Goal: Task Accomplishment & Management: Manage account settings

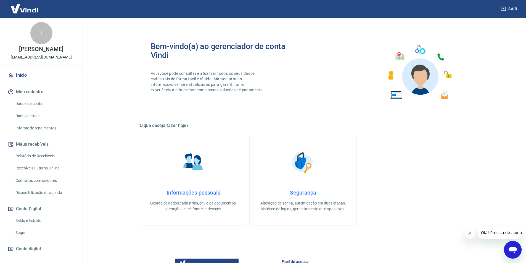
click at [184, 198] on div "Informações pessoais Gestão de dados cadastrais, envio de documentos, alteração…" at bounding box center [193, 201] width 89 height 23
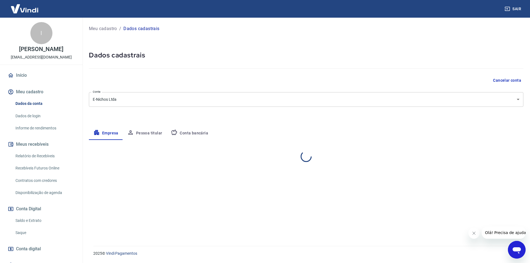
select select "PR"
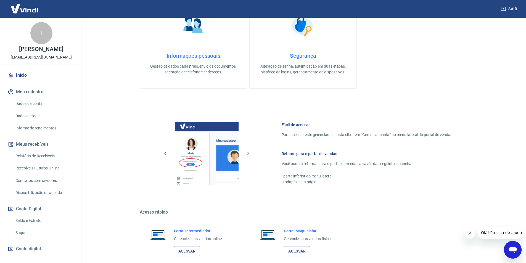
scroll to position [167, 0]
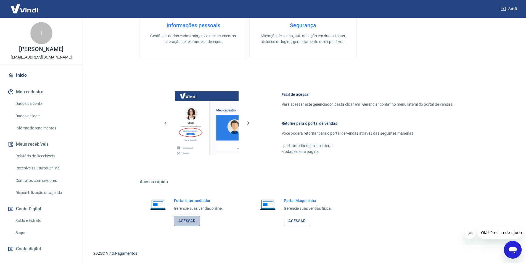
click at [183, 220] on link "Acessar" at bounding box center [187, 221] width 26 height 10
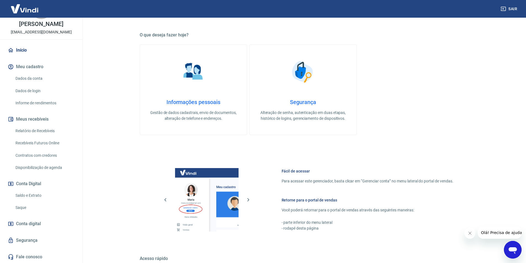
scroll to position [85, 0]
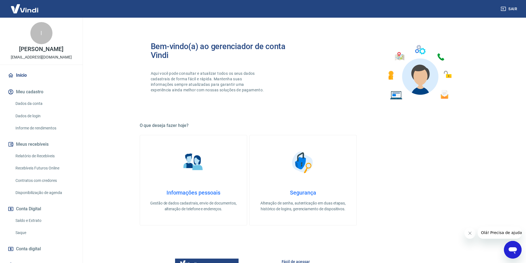
click at [32, 8] on img at bounding box center [25, 8] width 36 height 17
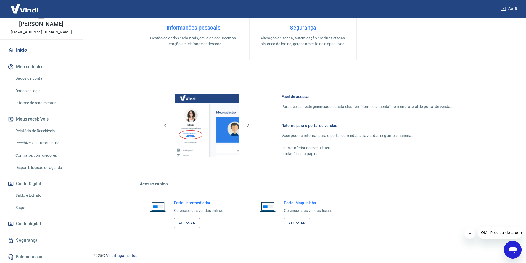
scroll to position [167, 0]
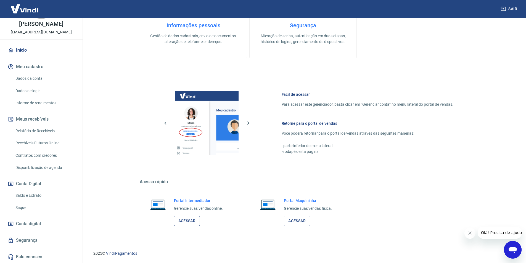
click at [183, 217] on link "Acessar" at bounding box center [187, 221] width 26 height 10
click at [43, 25] on p "[PERSON_NAME]" at bounding box center [41, 24] width 44 height 6
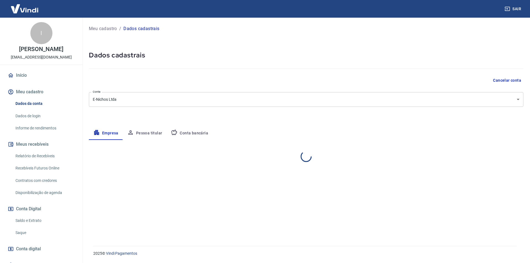
select select "PR"
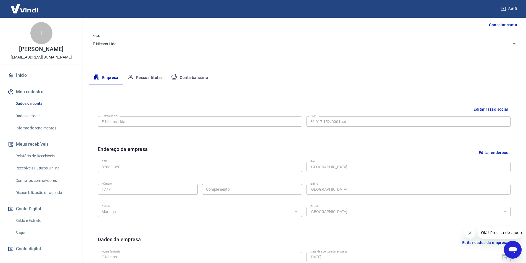
scroll to position [55, 0]
click at [146, 76] on button "Pessoa titular" at bounding box center [145, 78] width 44 height 13
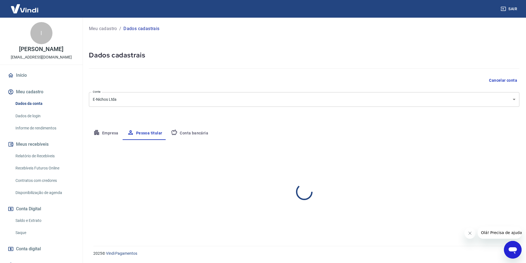
scroll to position [0, 0]
click at [185, 135] on button "Conta bancária" at bounding box center [190, 133] width 46 height 13
select select "1"
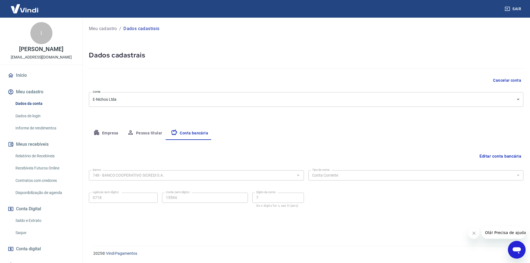
click at [105, 132] on button "Empresa" at bounding box center [106, 133] width 34 height 13
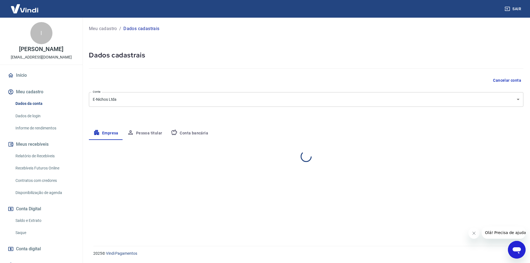
select select "PR"
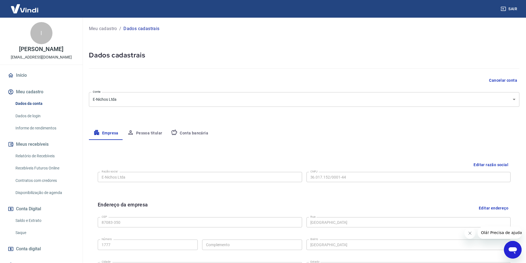
click at [32, 114] on link "Dados de login" at bounding box center [44, 116] width 63 height 11
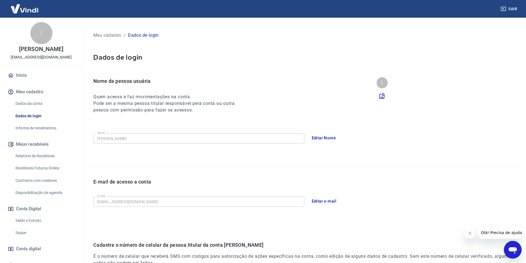
click at [29, 168] on link "Recebíveis Futuros Online" at bounding box center [44, 168] width 63 height 11
